Goal: Information Seeking & Learning: Find specific fact

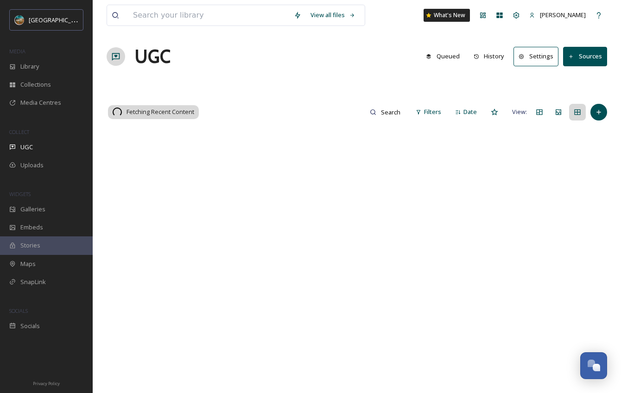
scroll to position [3543, 0]
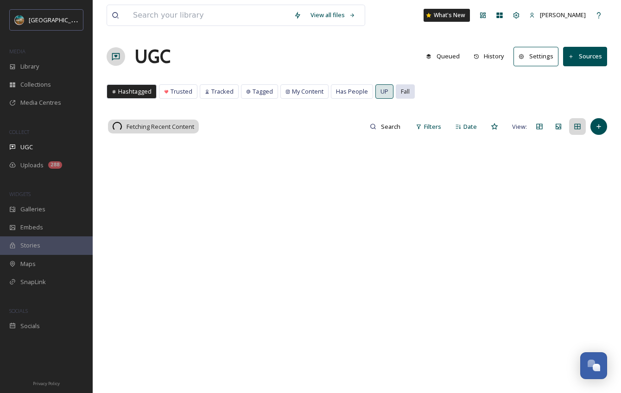
click at [404, 91] on span "Fall" at bounding box center [405, 91] width 9 height 9
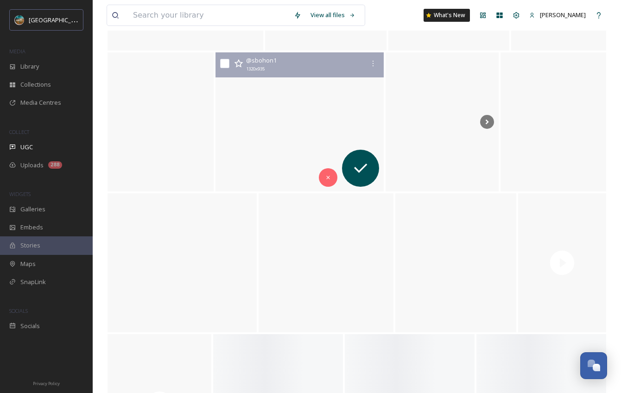
scroll to position [2348, 0]
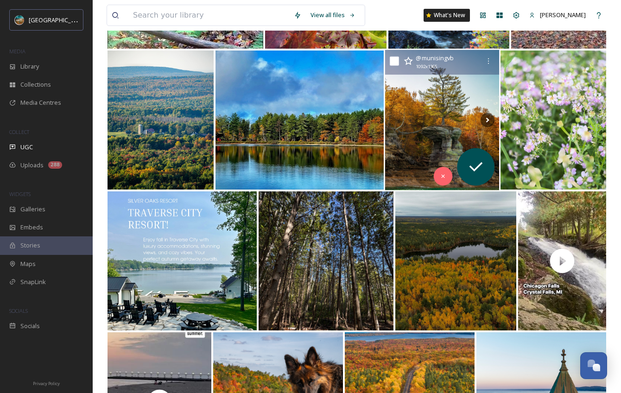
click at [450, 110] on img at bounding box center [442, 120] width 114 height 141
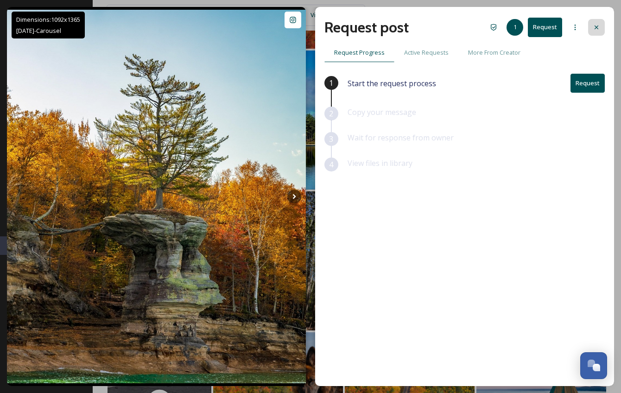
click at [598, 29] on icon at bounding box center [596, 27] width 7 height 7
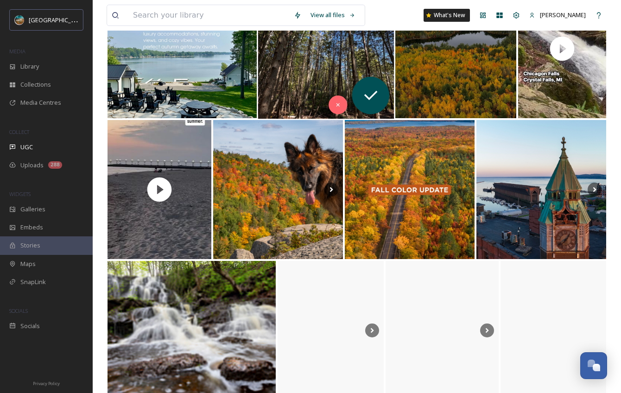
scroll to position [2563, 0]
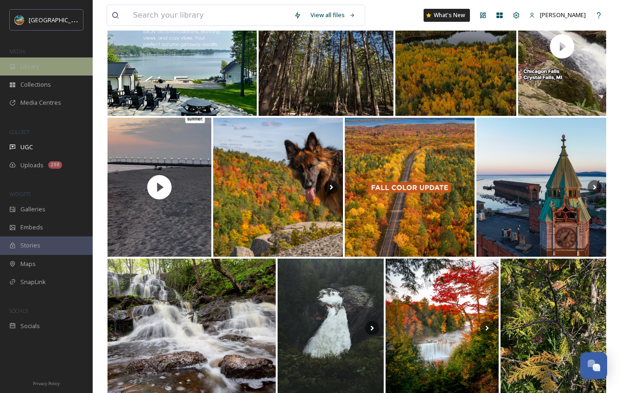
click at [62, 63] on div "Library" at bounding box center [46, 67] width 93 height 18
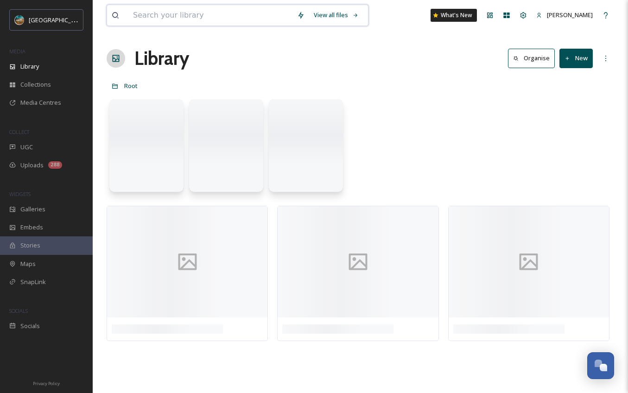
click at [200, 11] on input at bounding box center [210, 15] width 164 height 20
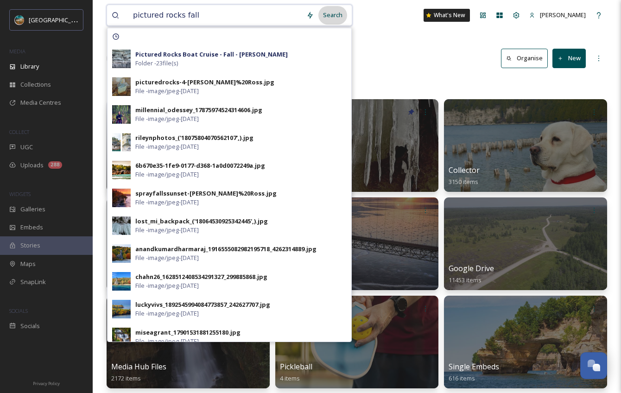
type input "pictured rocks fall"
click at [336, 19] on div "Search" at bounding box center [333, 15] width 29 height 18
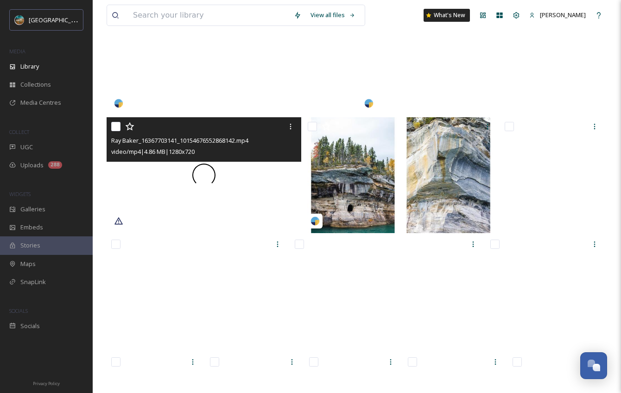
scroll to position [2149, 0]
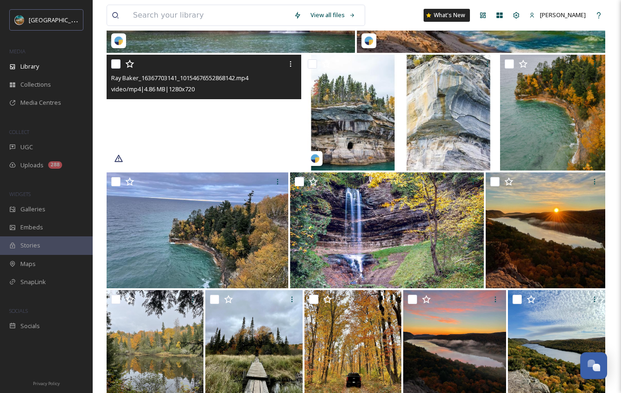
click at [235, 136] on video "Ray Baker_16367703141_10154676552868142.mp4" at bounding box center [204, 113] width 195 height 116
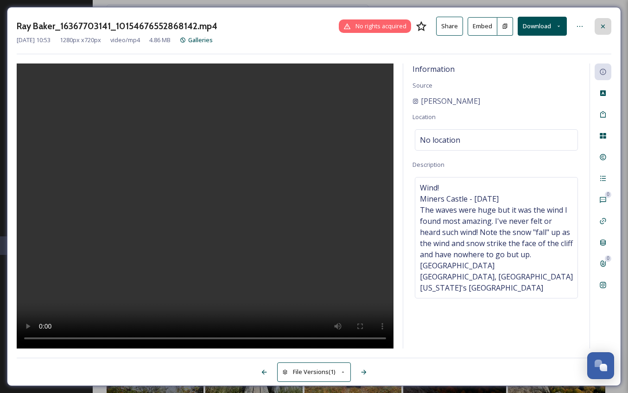
click at [607, 26] on icon at bounding box center [603, 26] width 7 height 7
